Goal: Share content: Share content

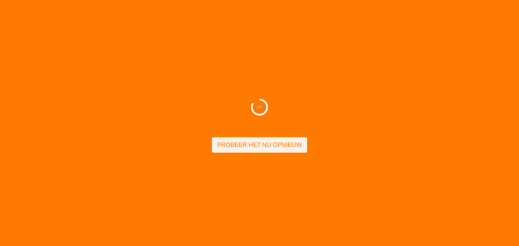
click at [239, 146] on span "Probeer het nu opnieuw" at bounding box center [259, 145] width 85 height 10
